Goal: Transaction & Acquisition: Purchase product/service

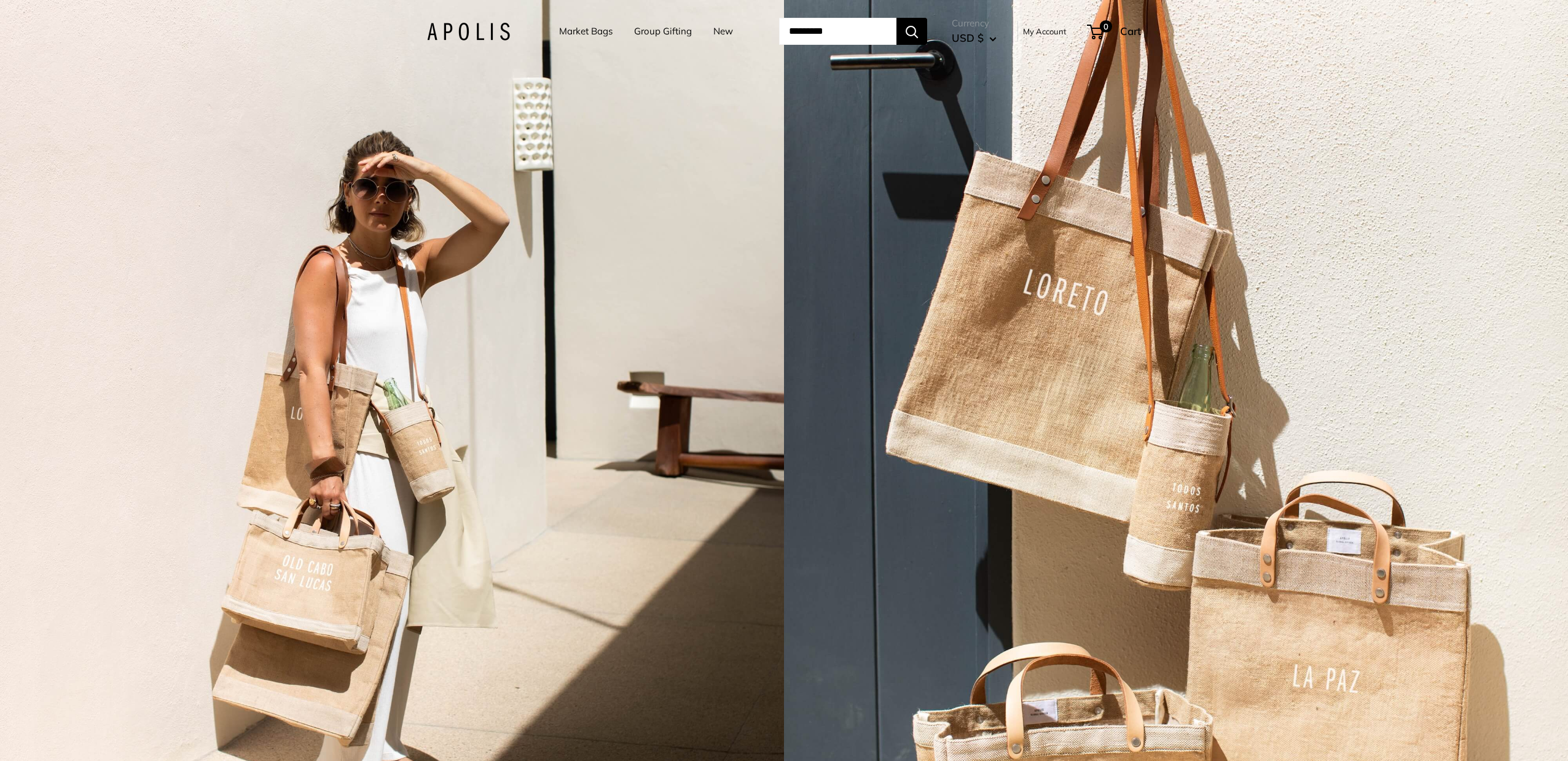
click at [577, 30] on link "Market Bags" at bounding box center [586, 31] width 53 height 17
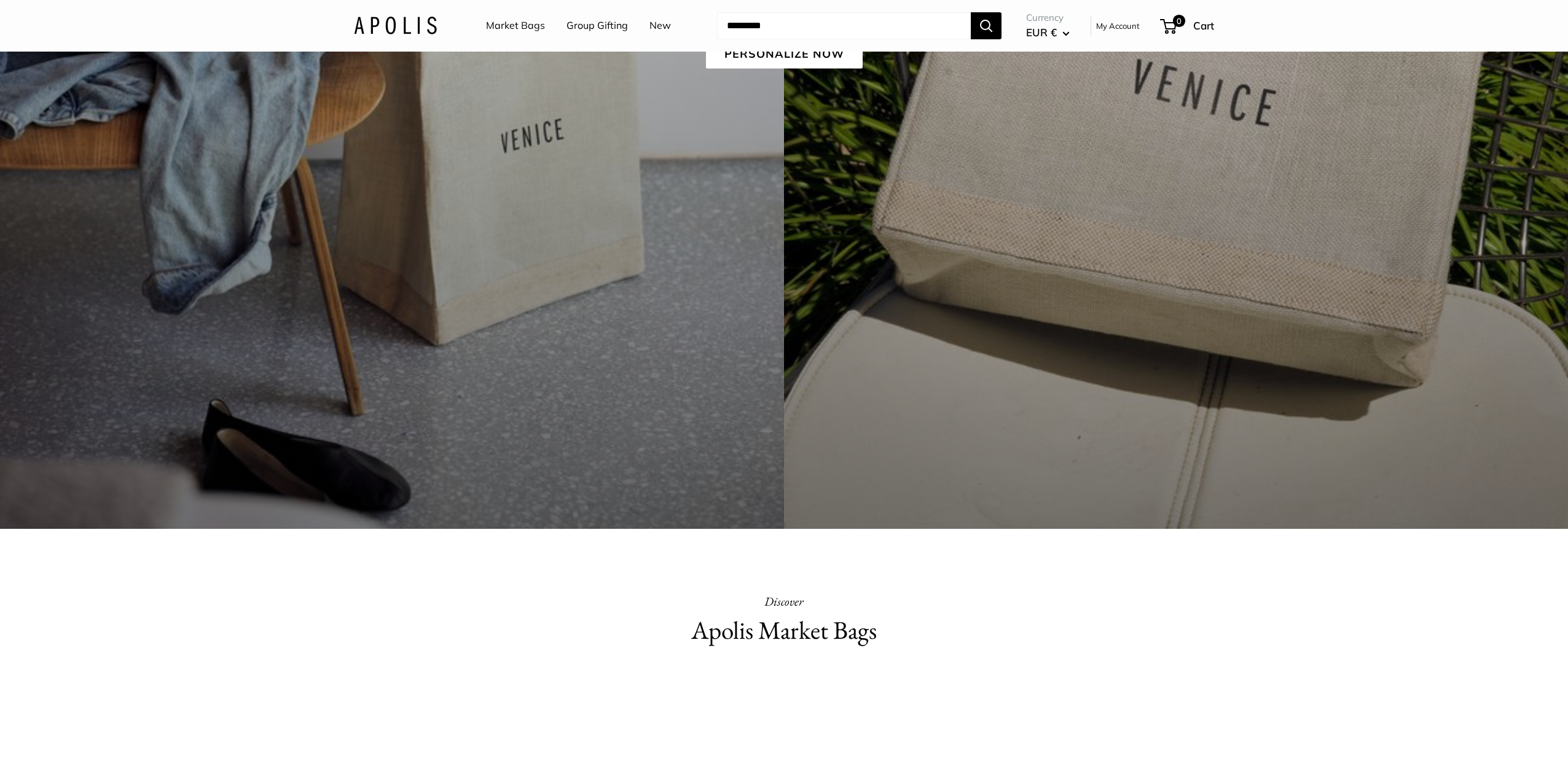
scroll to position [421, 0]
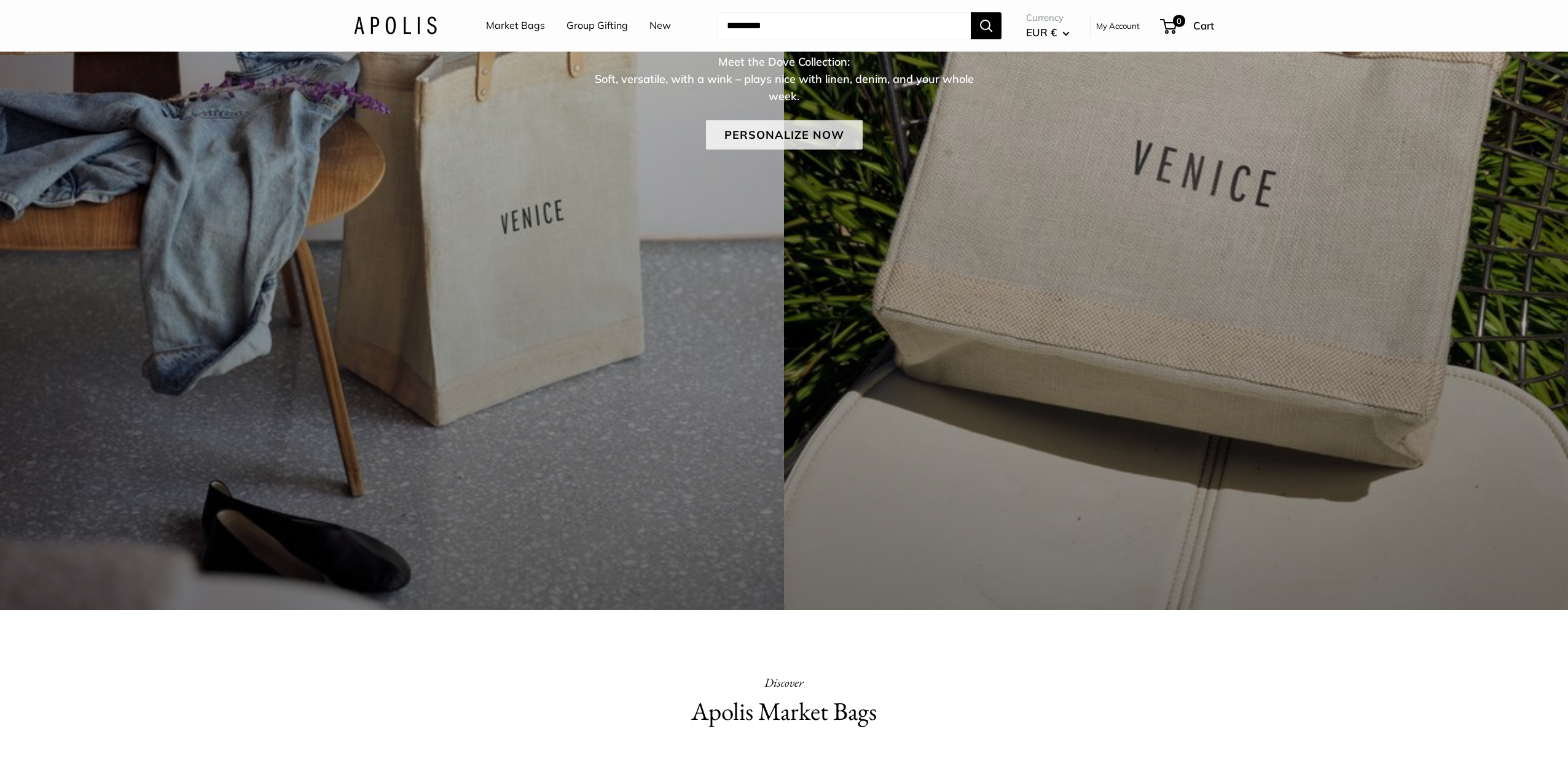
click at [790, 142] on link "Personalize Now" at bounding box center [784, 134] width 157 height 30
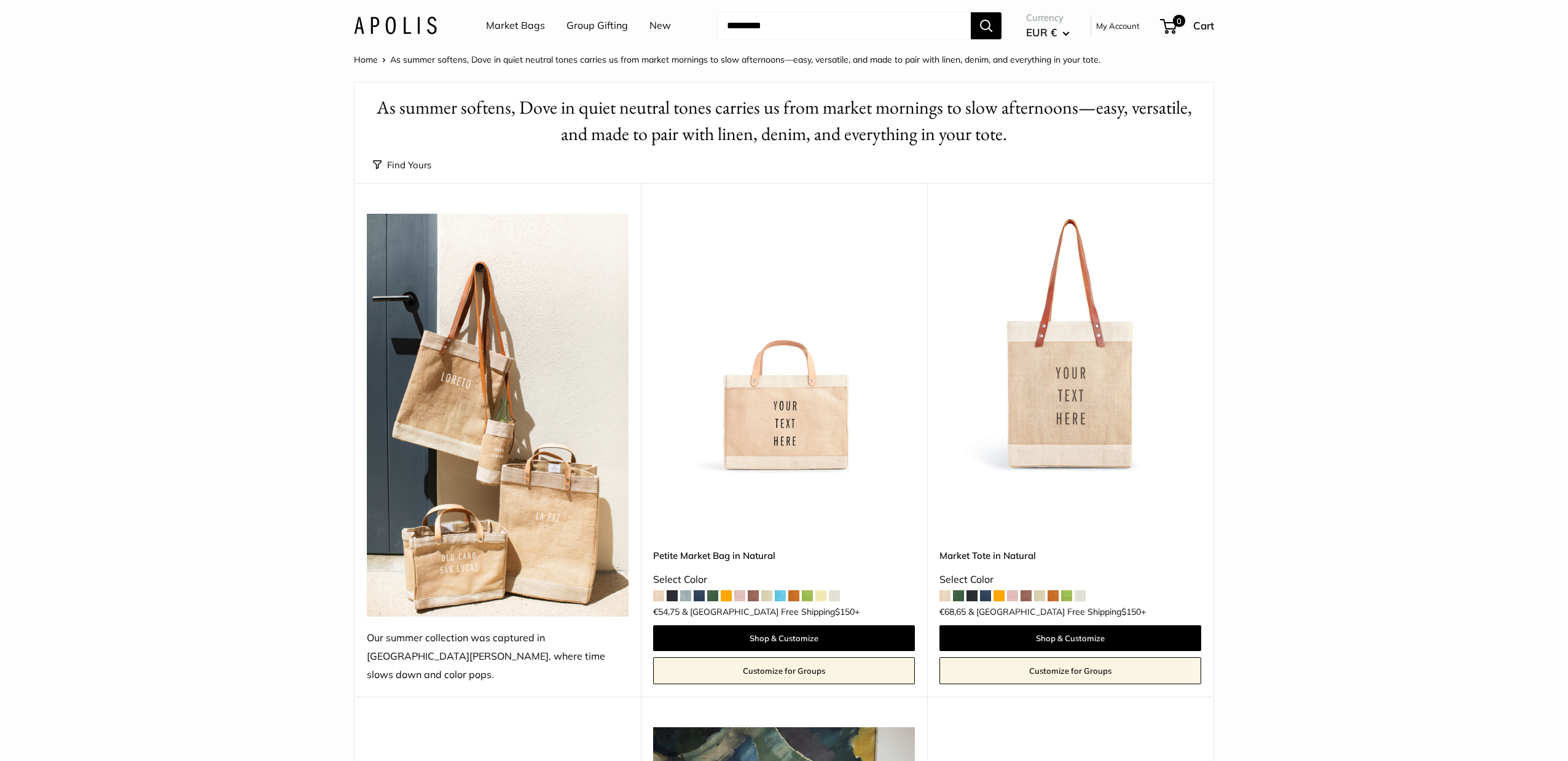
click at [501, 435] on img at bounding box center [497, 415] width 262 height 403
click at [0, 0] on img at bounding box center [0, 0] width 0 height 0
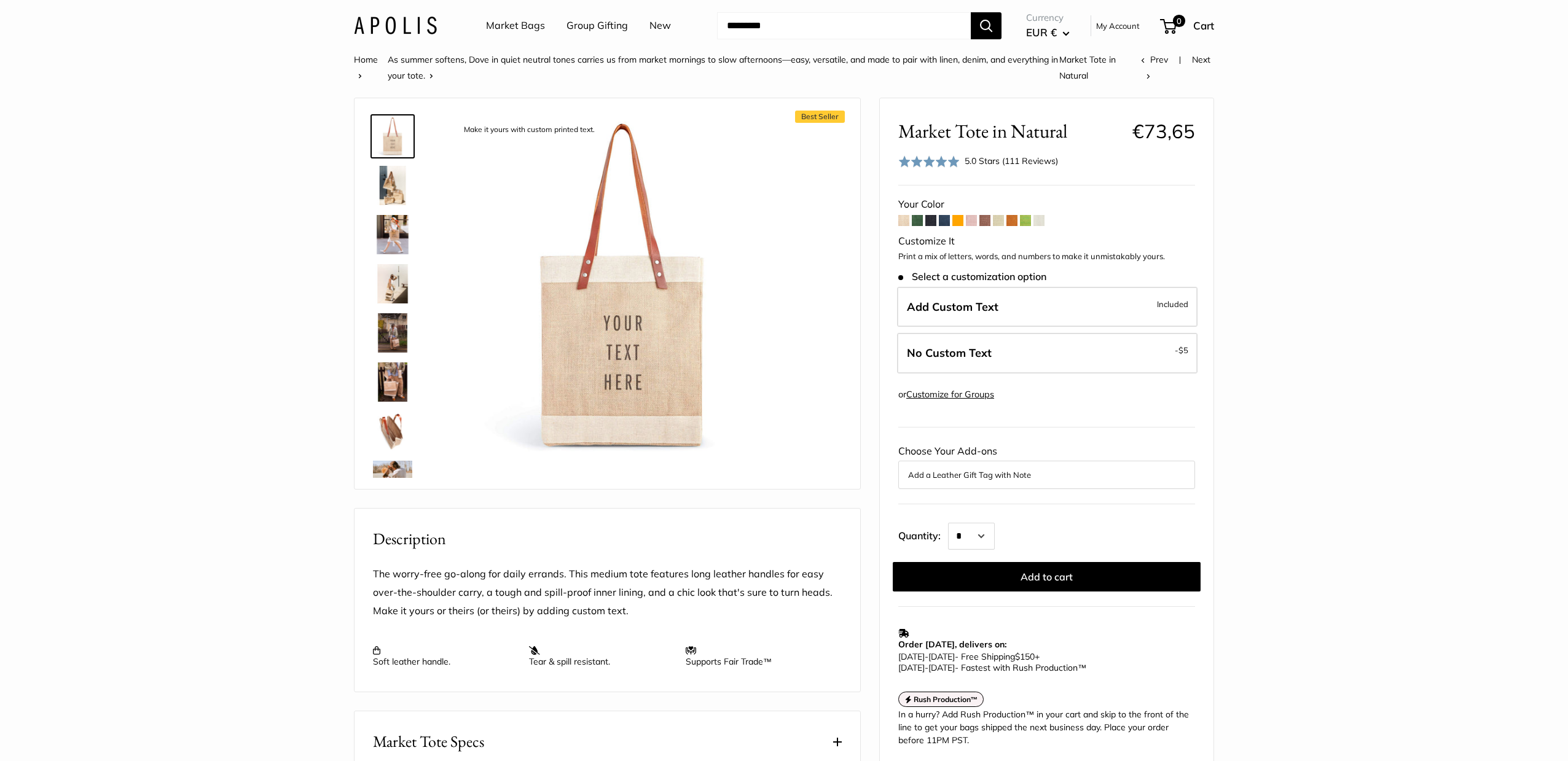
click at [391, 196] on img at bounding box center [392, 185] width 39 height 39
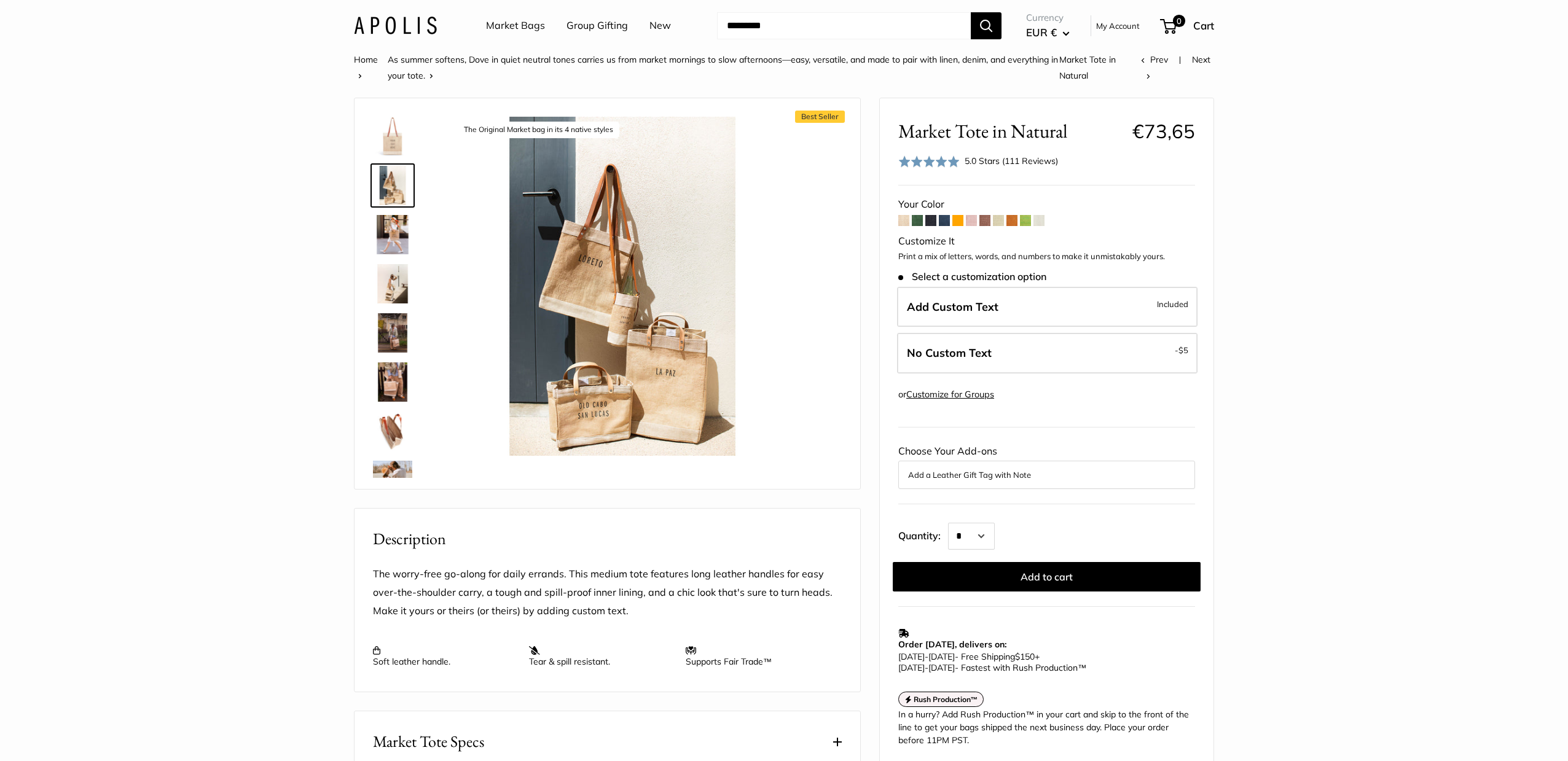
click at [388, 240] on img at bounding box center [392, 234] width 39 height 39
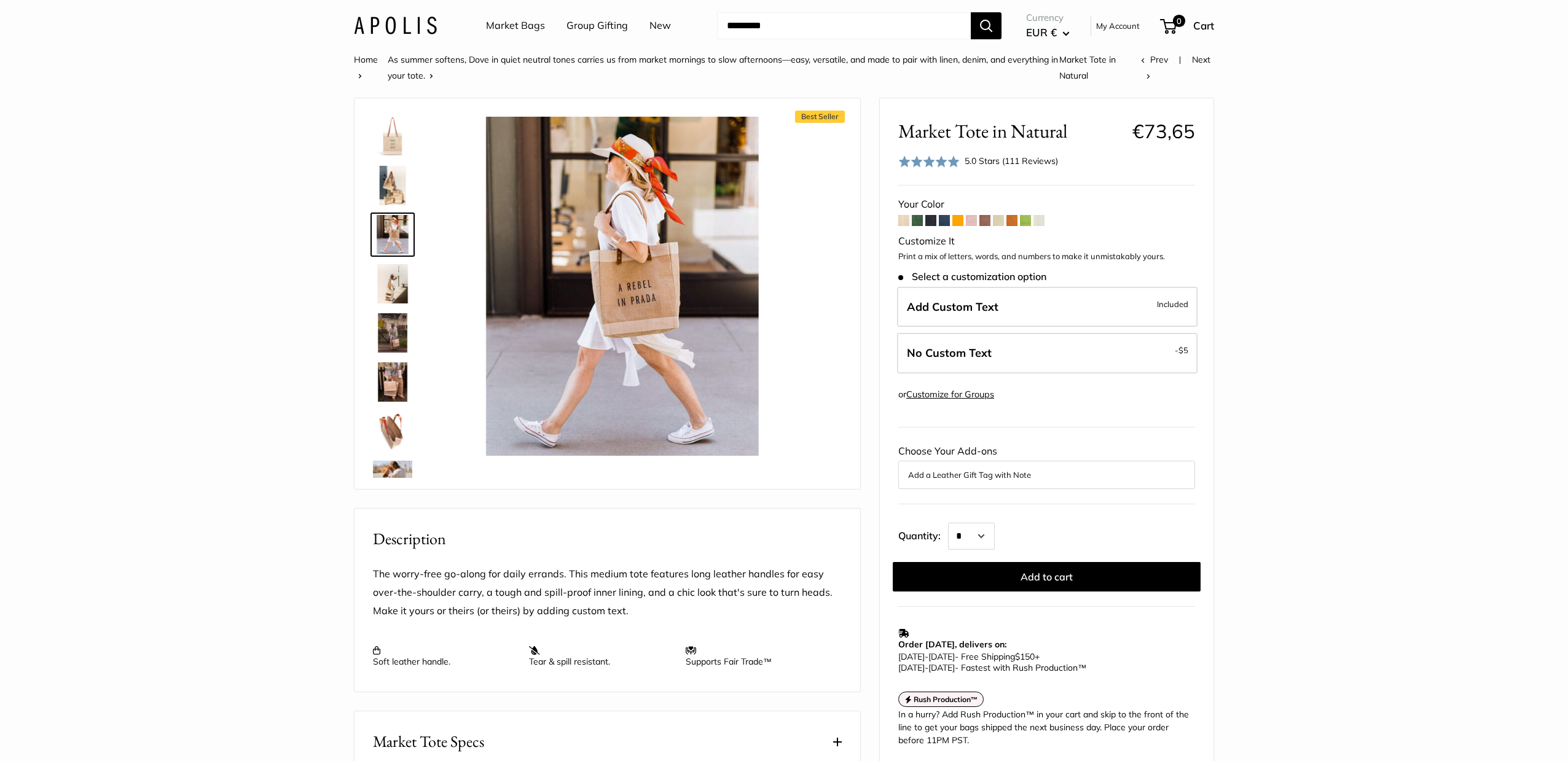
click at [387, 283] on img at bounding box center [392, 284] width 39 height 39
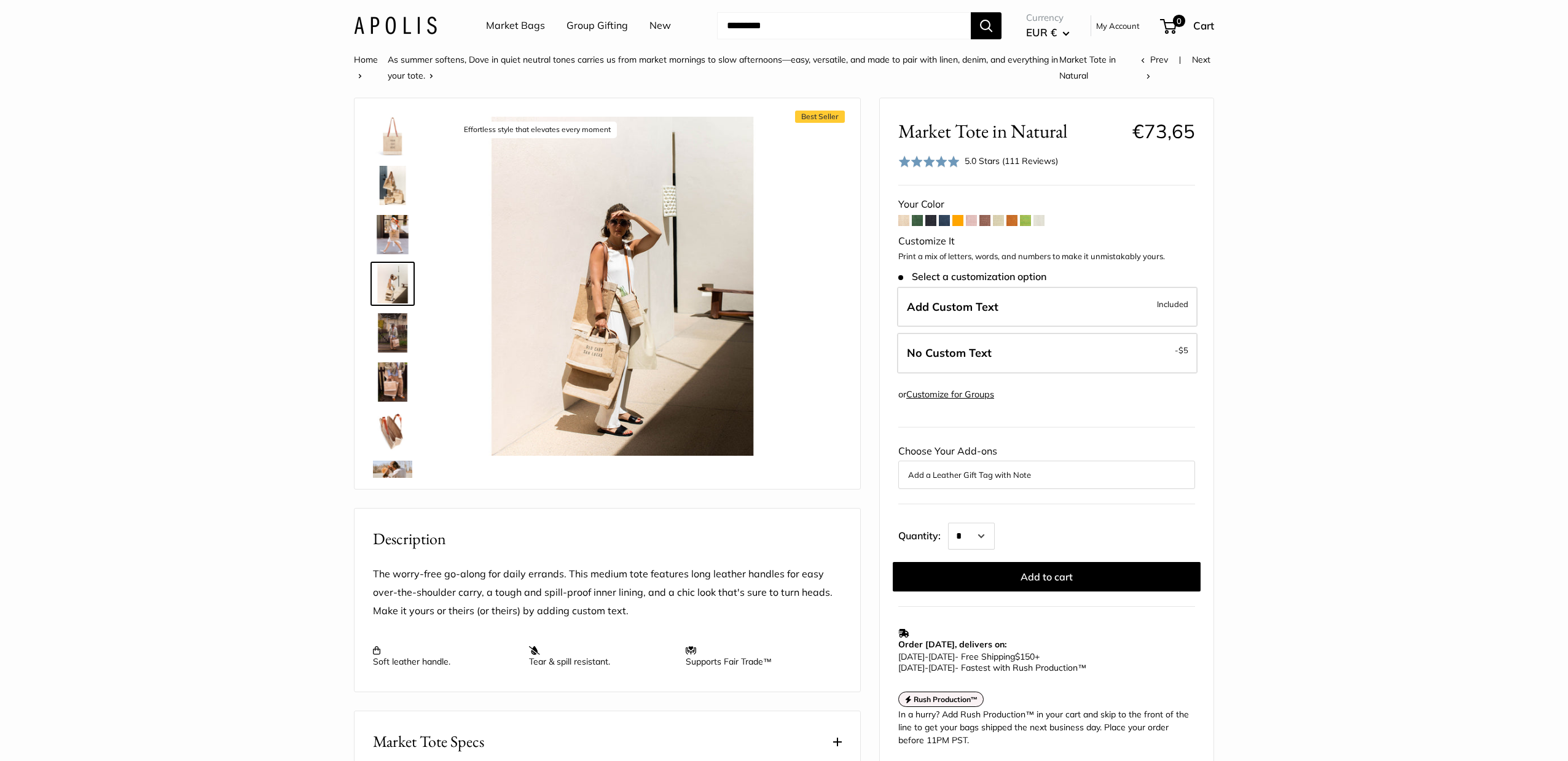
click at [392, 339] on img at bounding box center [392, 333] width 39 height 39
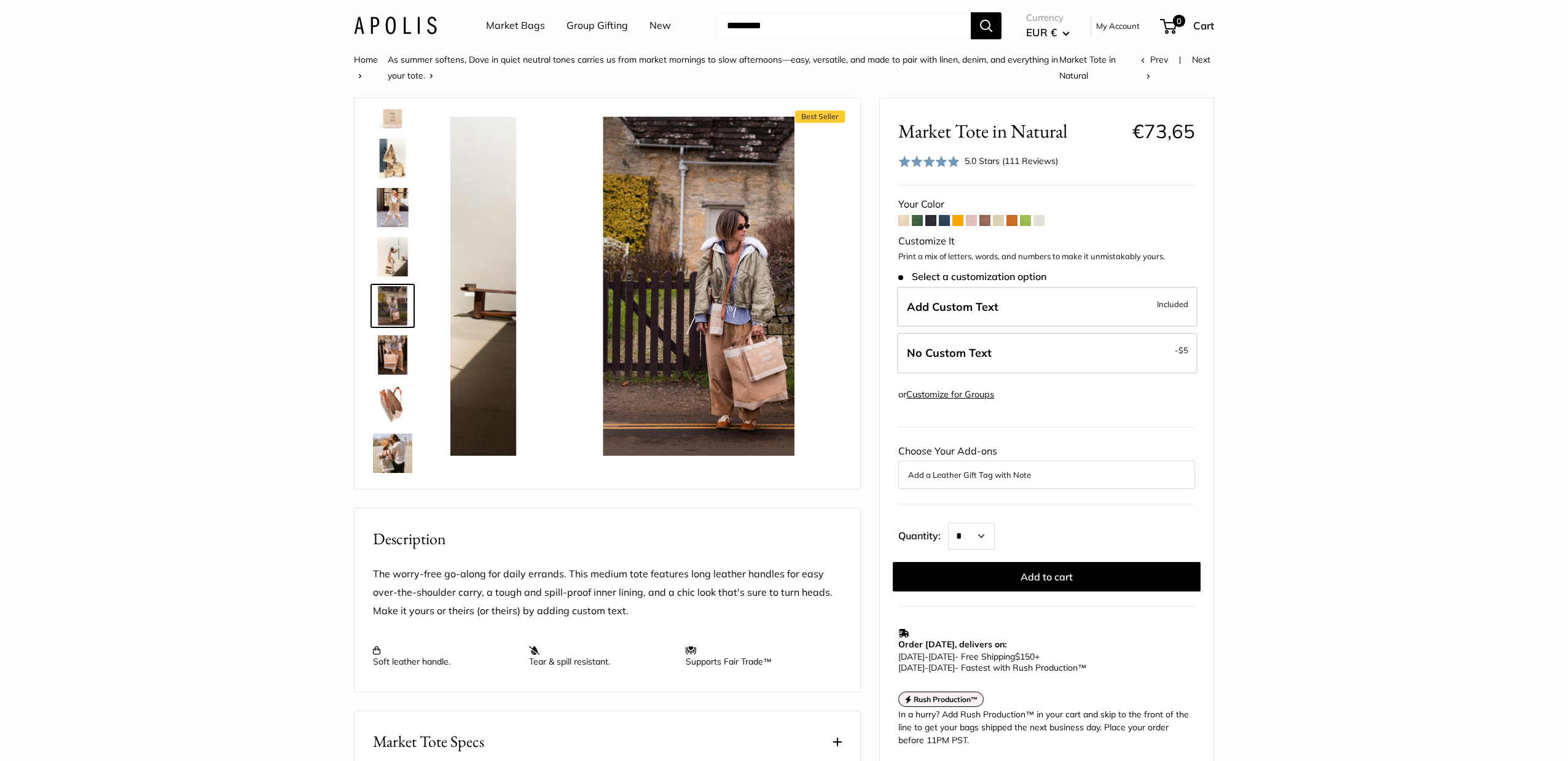
scroll to position [38, 0]
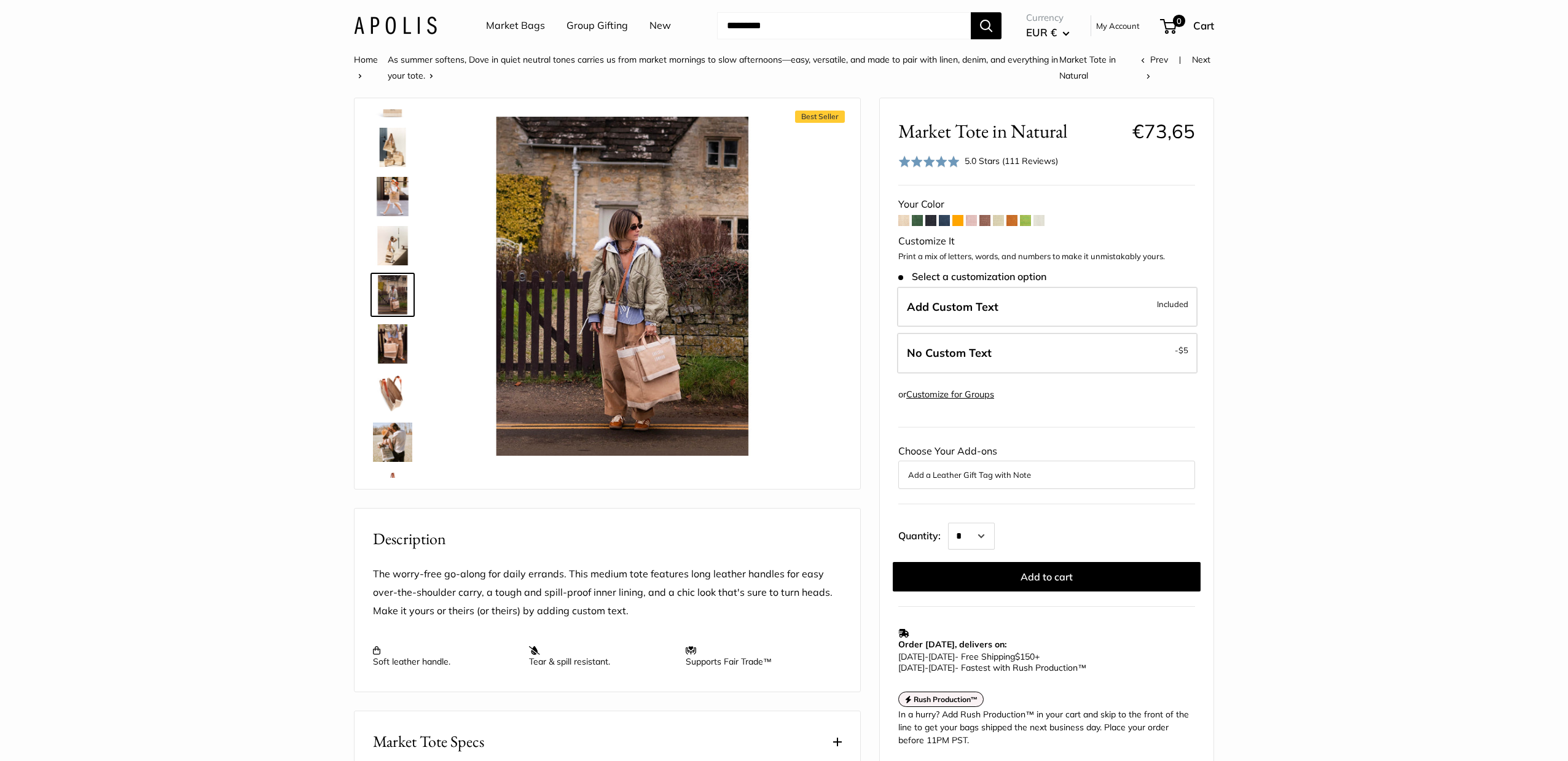
click at [392, 338] on img at bounding box center [392, 344] width 39 height 39
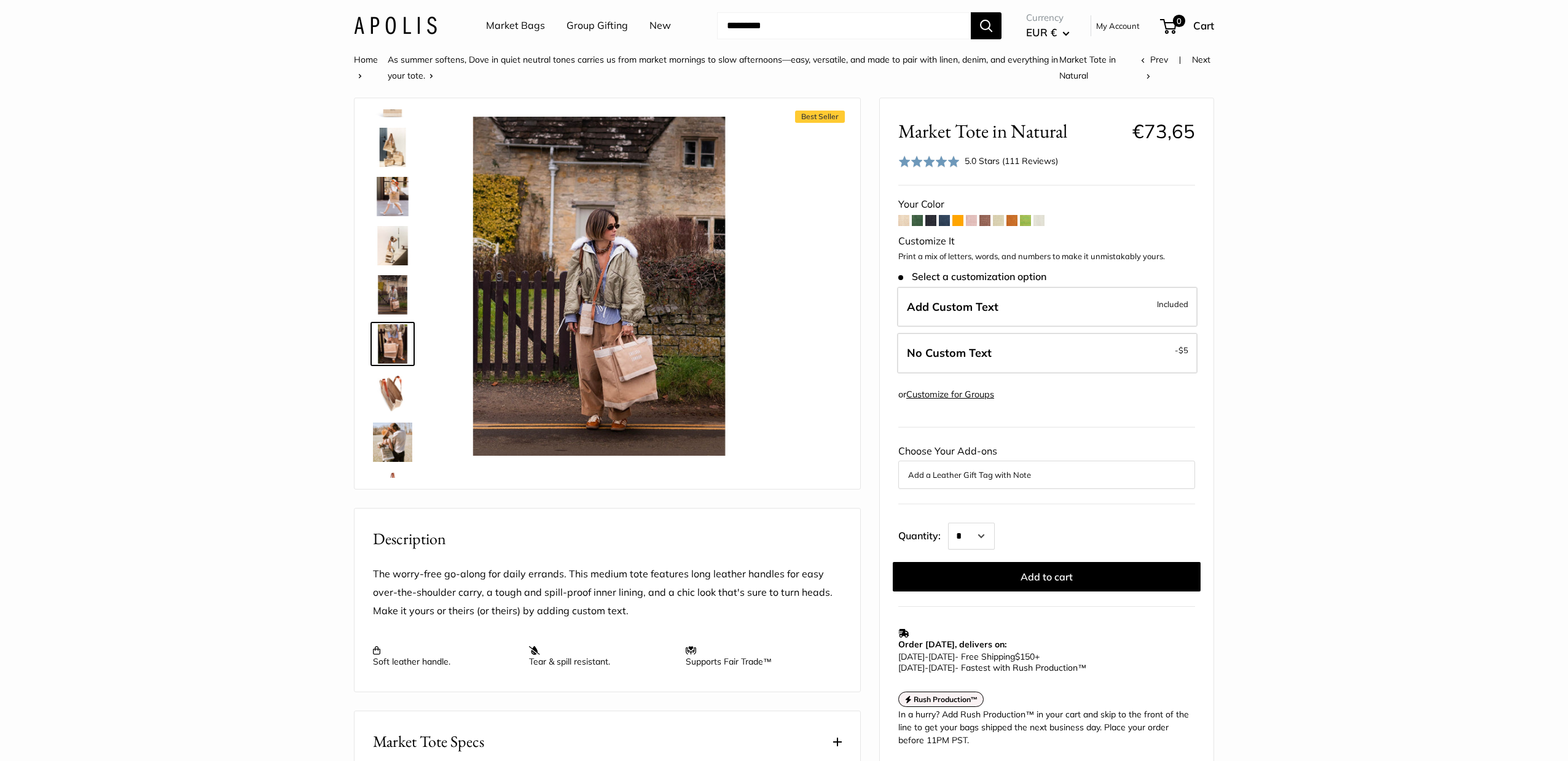
scroll to position [87, 0]
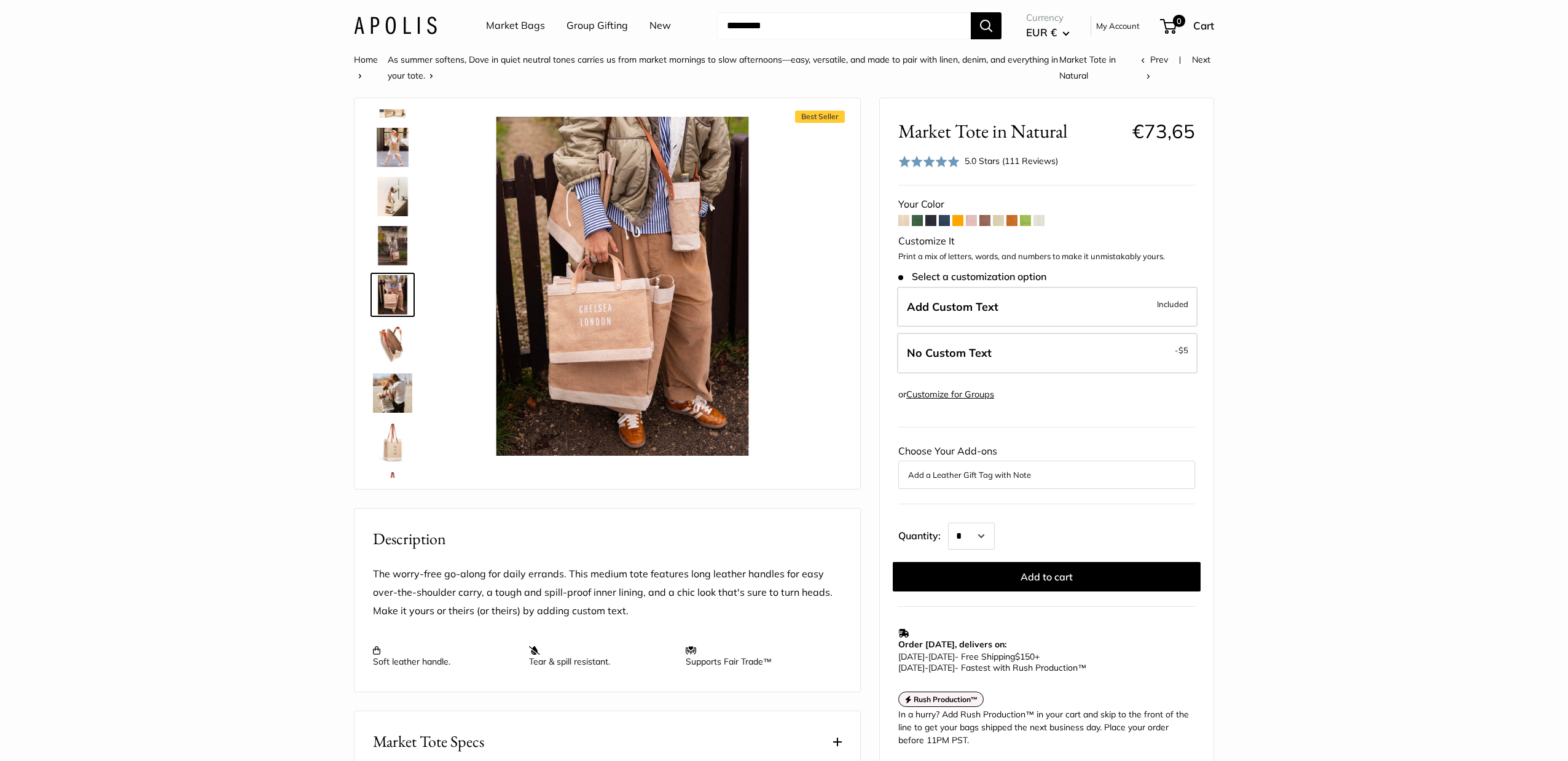
click at [396, 389] on img at bounding box center [392, 393] width 39 height 39
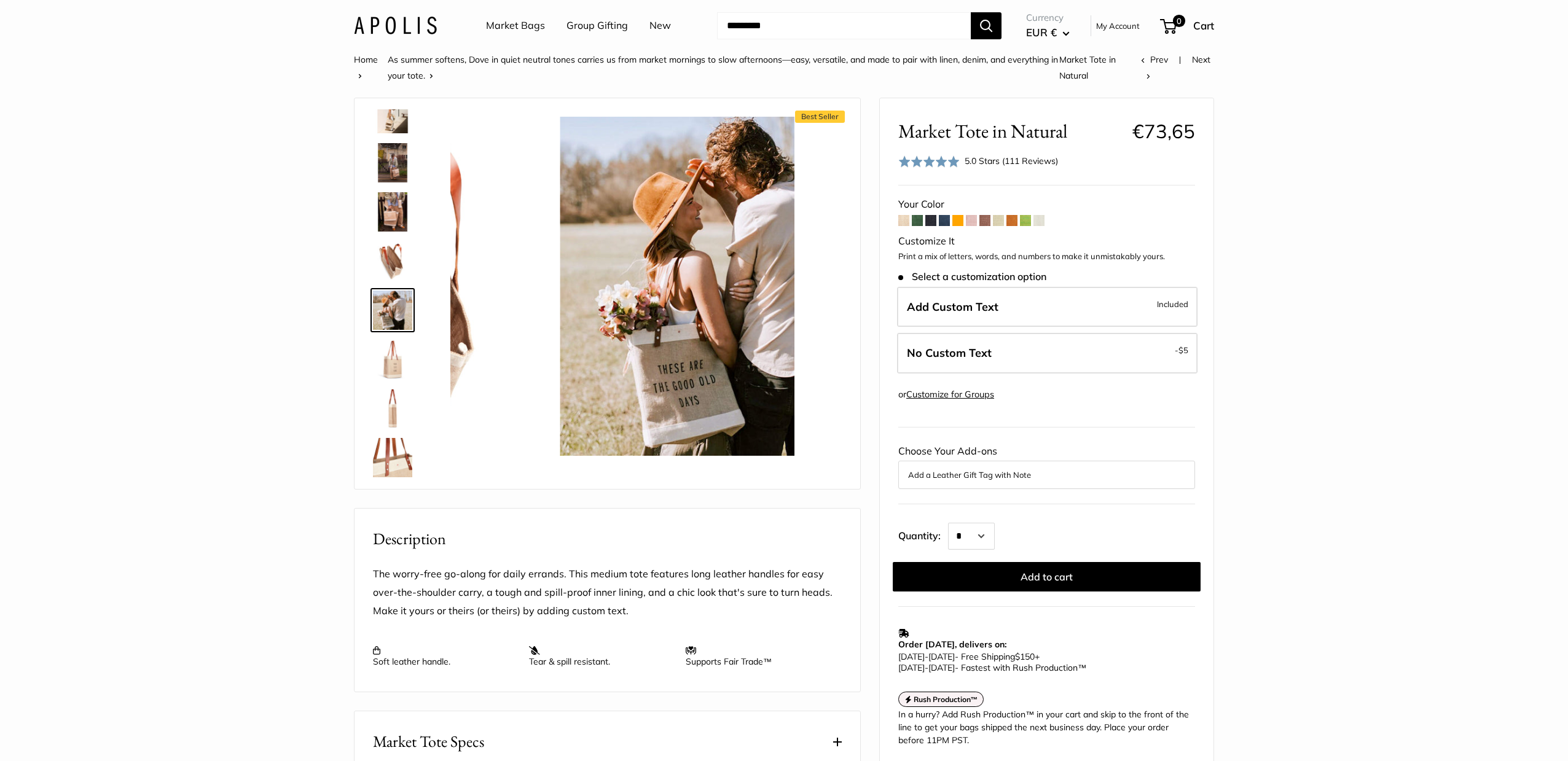
scroll to position [185, 0]
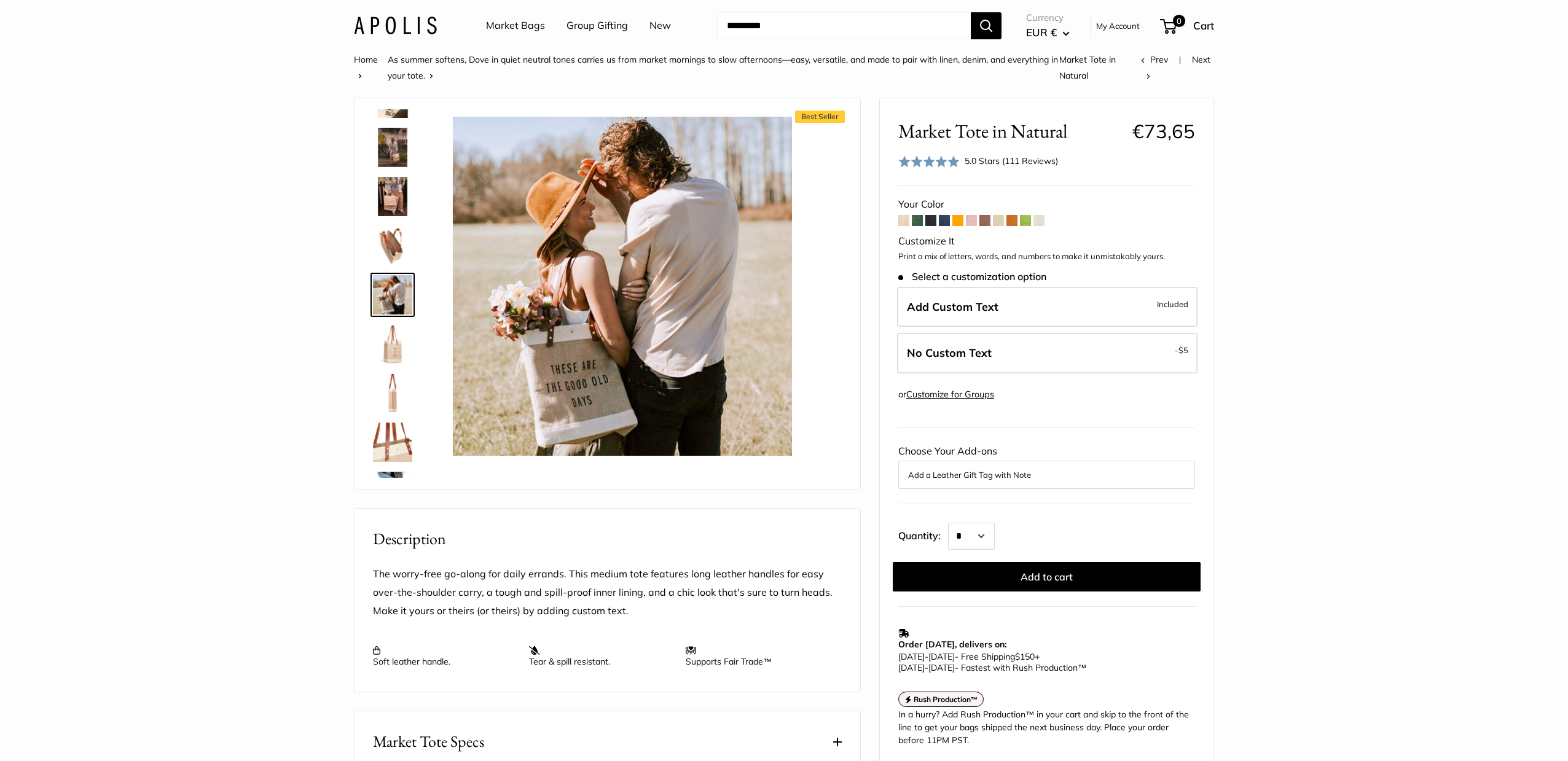
click at [403, 349] on img at bounding box center [392, 344] width 39 height 39
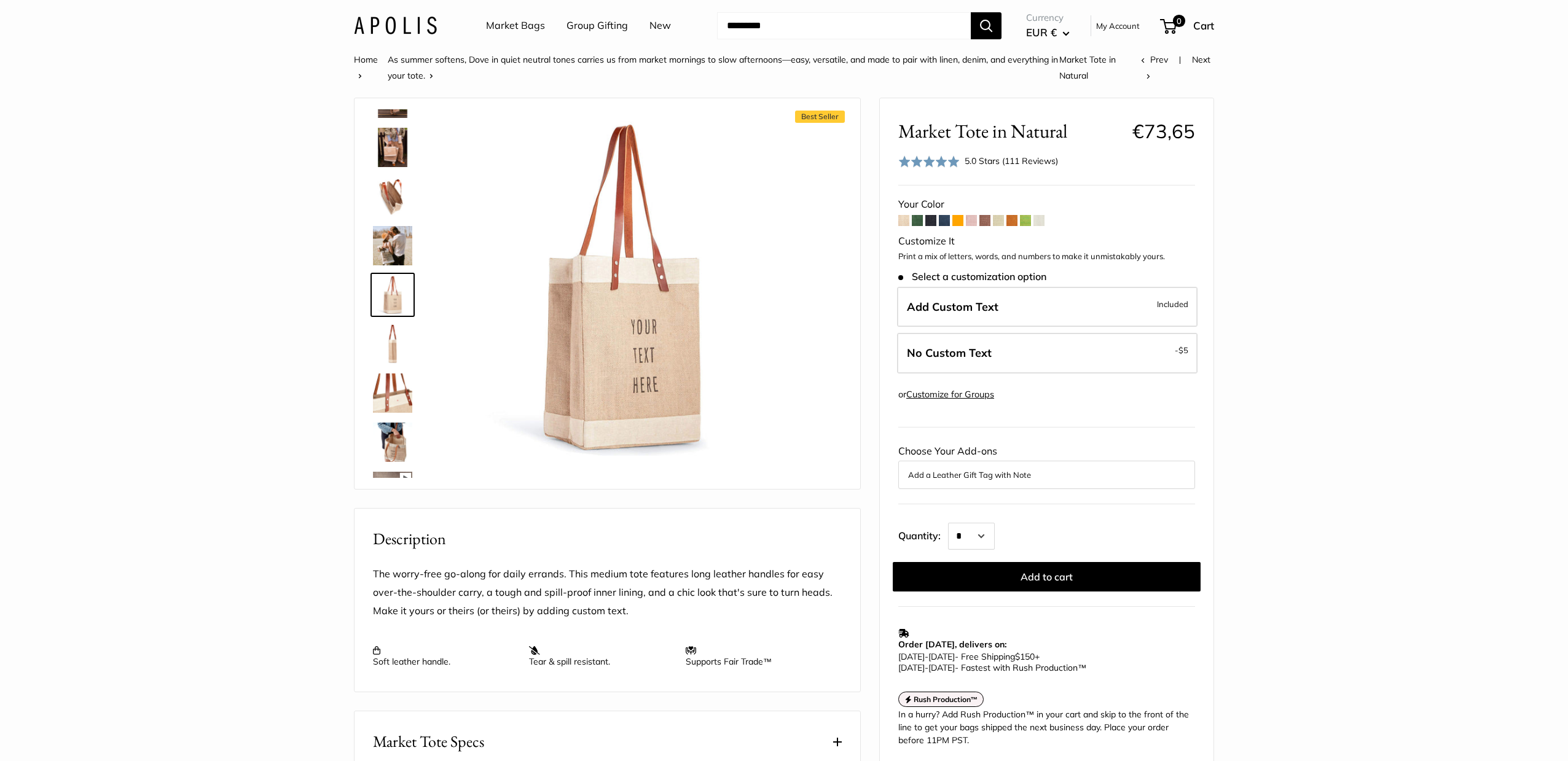
click at [404, 338] on img at bounding box center [392, 344] width 39 height 39
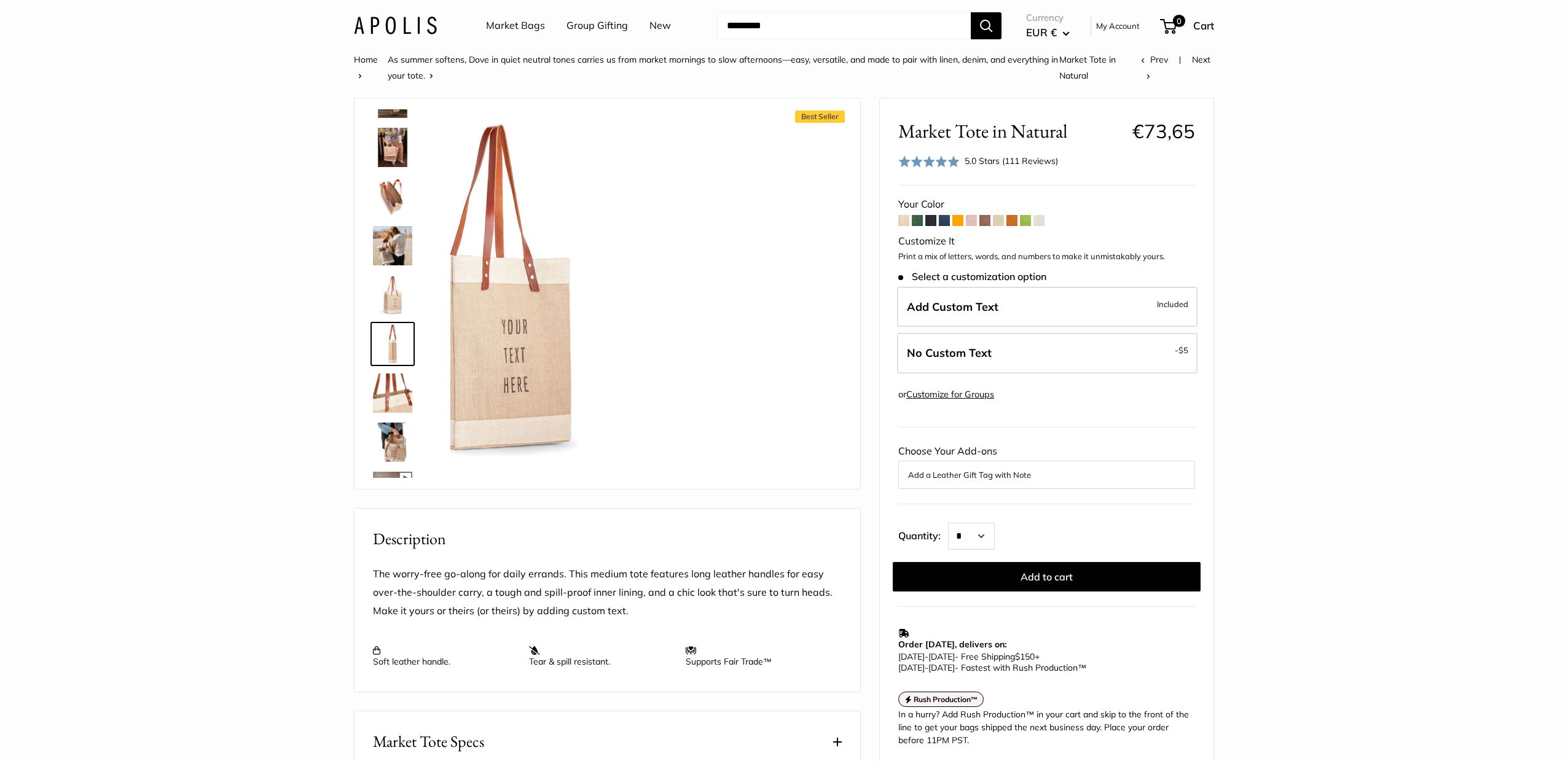
scroll to position [284, 0]
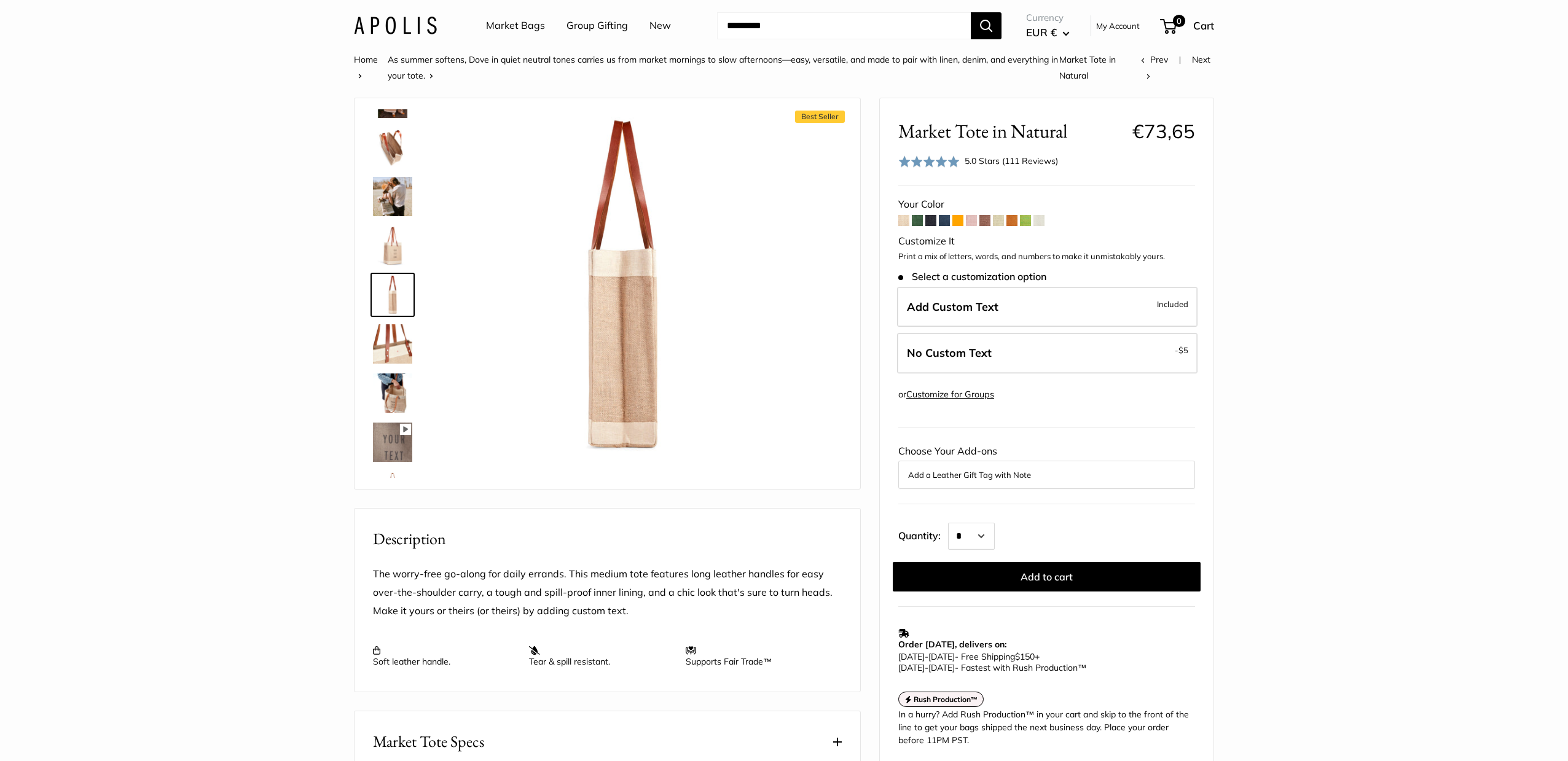
click at [400, 395] on img at bounding box center [392, 393] width 39 height 39
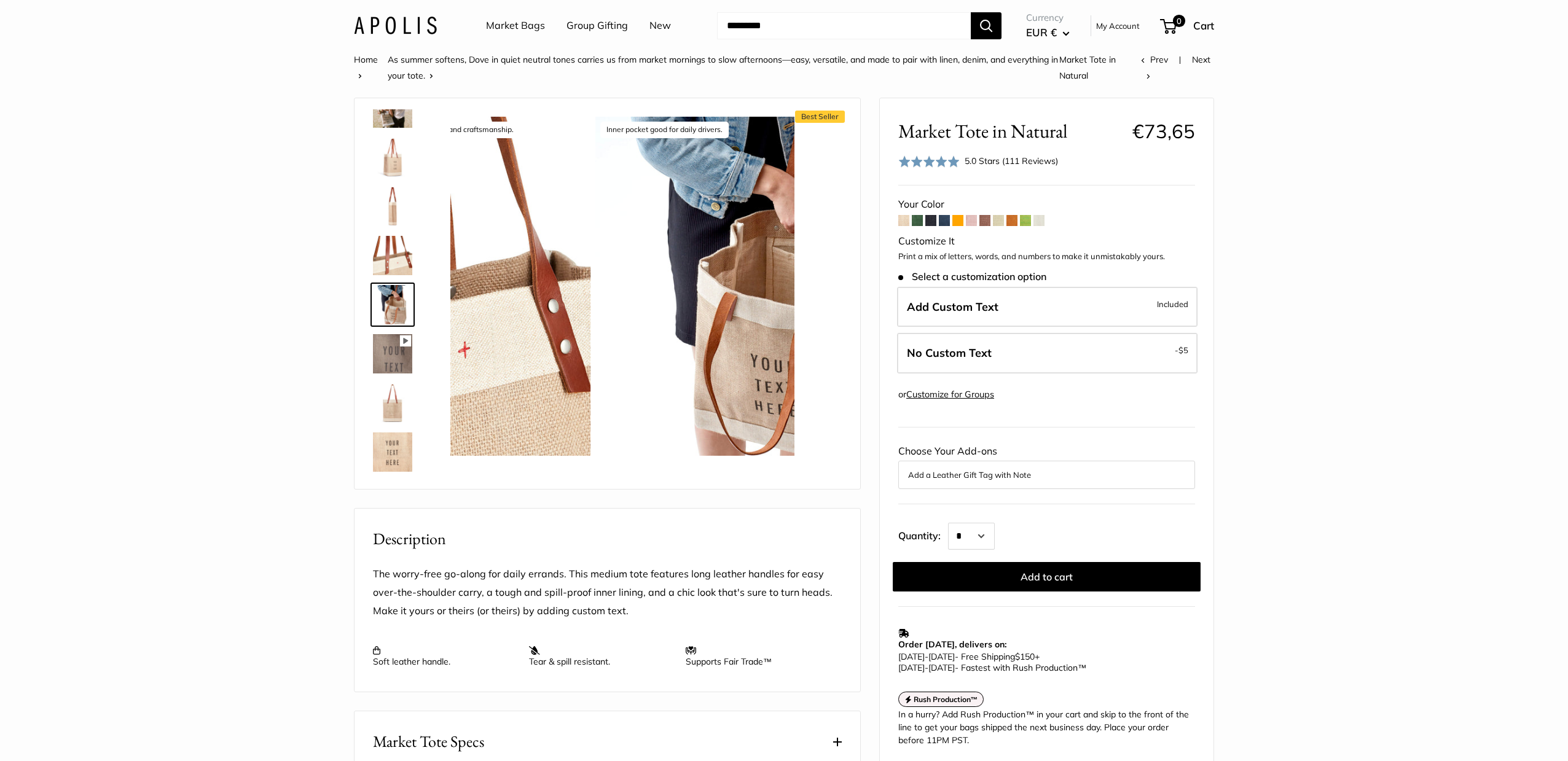
scroll to position [382, 0]
